Goal: Task Accomplishment & Management: Manage account settings

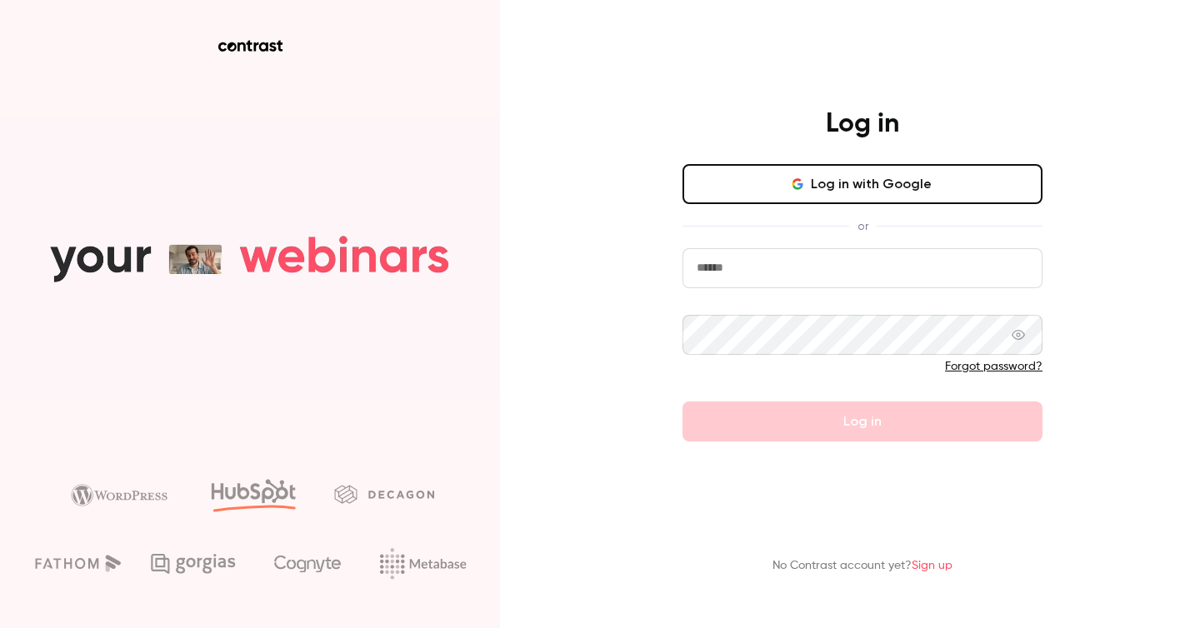
click at [884, 190] on button "Log in with Google" at bounding box center [863, 184] width 360 height 40
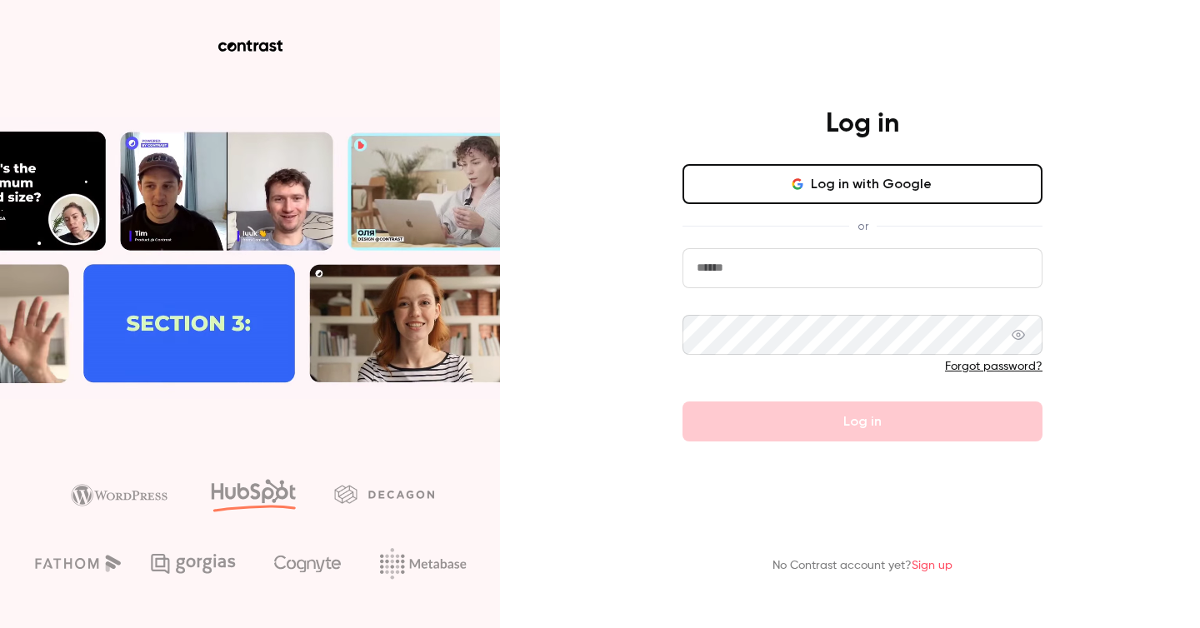
click at [893, 174] on button "Log in with Google" at bounding box center [863, 184] width 360 height 40
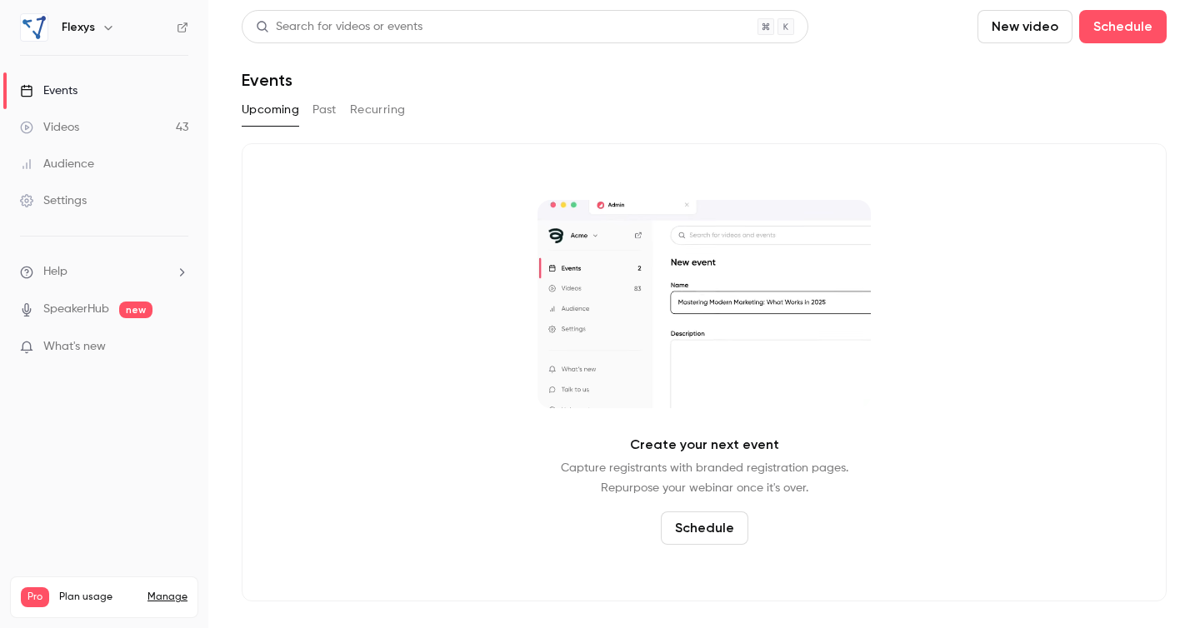
click at [333, 108] on button "Past" at bounding box center [325, 110] width 24 height 27
